Goal: Task Accomplishment & Management: Manage account settings

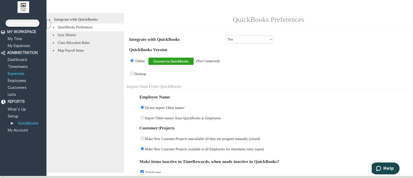
click at [20, 73] on link "Expenses" at bounding box center [16, 73] width 18 height 3
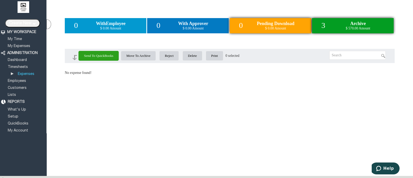
click at [356, 26] on span "Archive" at bounding box center [358, 23] width 16 height 5
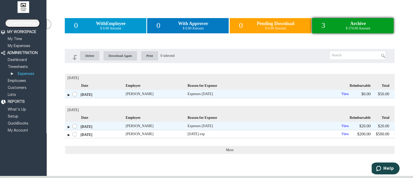
click at [69, 136] on td "30 Aug 2025" at bounding box center [95, 134] width 61 height 8
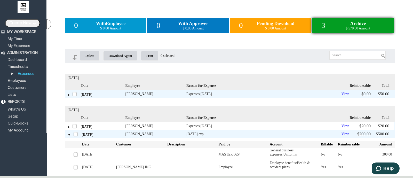
click at [69, 128] on td "30 Aug 2025" at bounding box center [95, 126] width 60 height 8
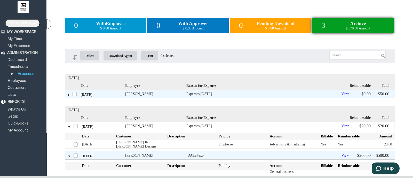
click at [235, 123] on td "Expenses 30 Aug 2025" at bounding box center [245, 126] width 118 height 8
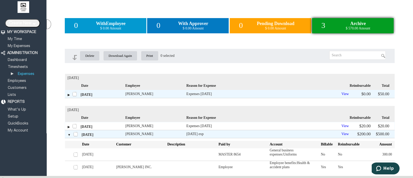
click at [235, 123] on td "Expenses 30 Aug 2025" at bounding box center [245, 126] width 118 height 8
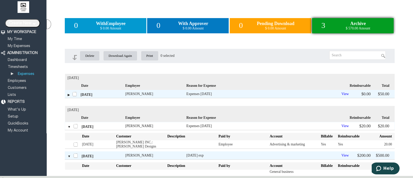
click at [340, 126] on link "View" at bounding box center [344, 126] width 9 height 4
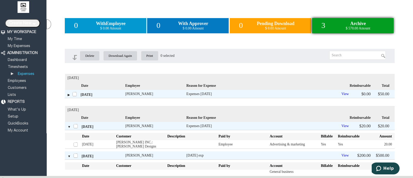
click at [320, 48] on div "0 With Employee $ 0.00 Amount 0 With Approver $ 0.00 Amount 0 Pending Download …" at bounding box center [230, 91] width 330 height 156
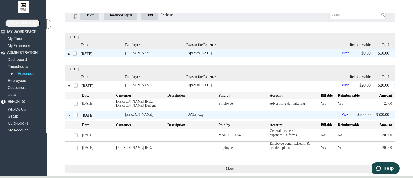
click at [278, 81] on td "Expenses 30 Aug 2025" at bounding box center [245, 85] width 118 height 8
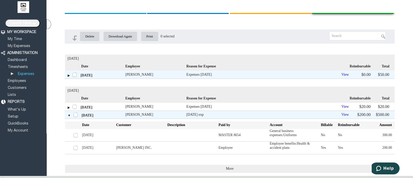
click at [286, 104] on td "Expenses 30 Aug 2025" at bounding box center [245, 106] width 118 height 8
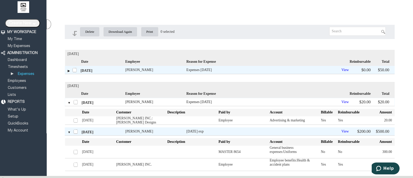
scroll to position [43, 0]
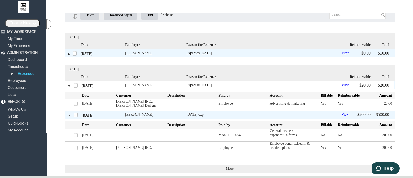
click at [340, 84] on link "View" at bounding box center [344, 85] width 9 height 4
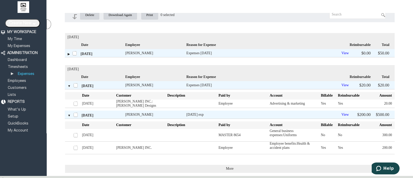
scroll to position [0, 0]
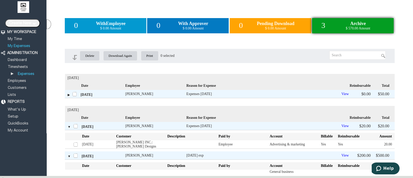
click at [23, 44] on link "My Expenses" at bounding box center [19, 45] width 24 height 3
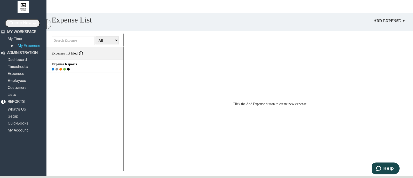
click at [75, 53] on span "Expenses not filed" at bounding box center [65, 53] width 26 height 4
click at [98, 58] on td "Expenses not filed" at bounding box center [87, 53] width 70 height 10
click at [72, 53] on span "Expenses not filed" at bounding box center [65, 53] width 26 height 4
click at [20, 72] on link "Expenses" at bounding box center [16, 73] width 18 height 3
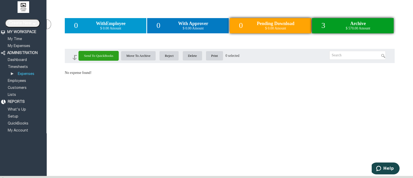
click at [342, 25] on div "3 Archive $ 570.00 Amount" at bounding box center [353, 25] width 82 height 15
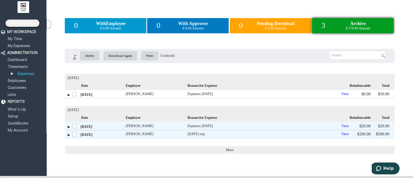
click at [75, 95] on label at bounding box center [75, 94] width 6 height 6
click at [0, 0] on input "checkbox" at bounding box center [0, 0] width 0 height 0
click at [75, 95] on label at bounding box center [75, 94] width 6 height 6
click at [0, 0] on input "checkbox" at bounding box center [0, 0] width 0 height 0
